Goal: Find specific page/section: Find specific page/section

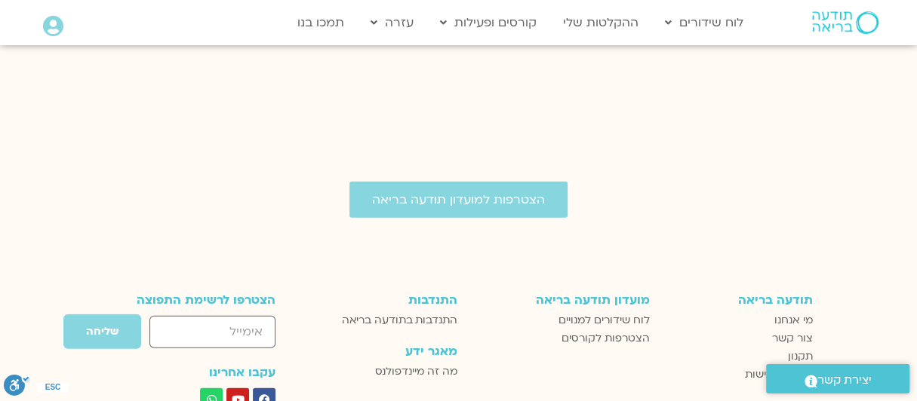
scroll to position [2253, 0]
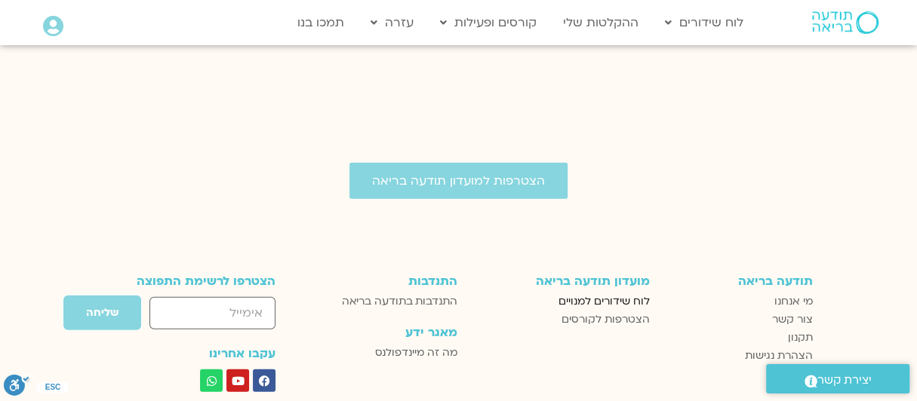
click at [595, 293] on span "לוח שידורים למנויים" at bounding box center [603, 302] width 91 height 18
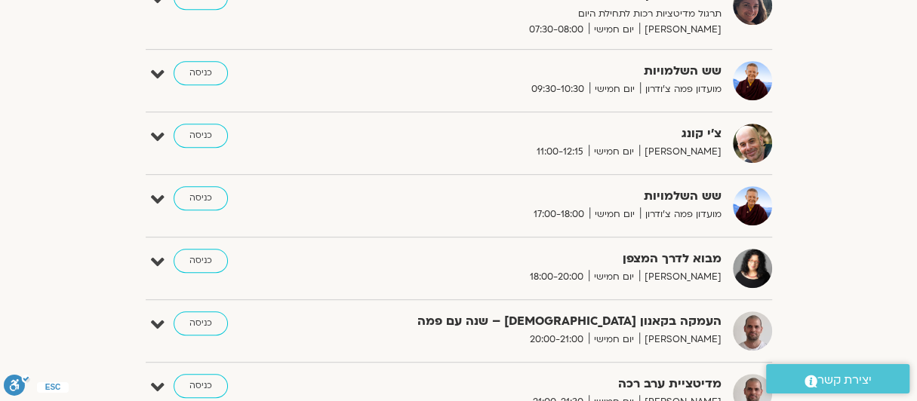
scroll to position [403, 0]
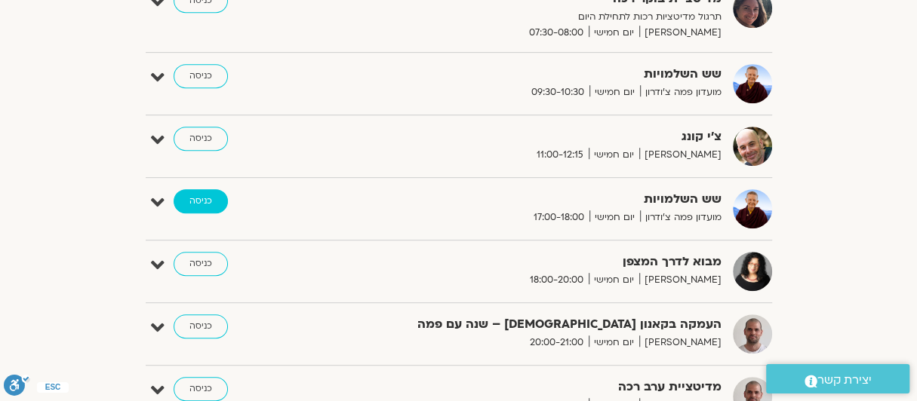
click at [213, 195] on link "כניסה" at bounding box center [201, 201] width 54 height 24
